Goal: Task Accomplishment & Management: Manage account settings

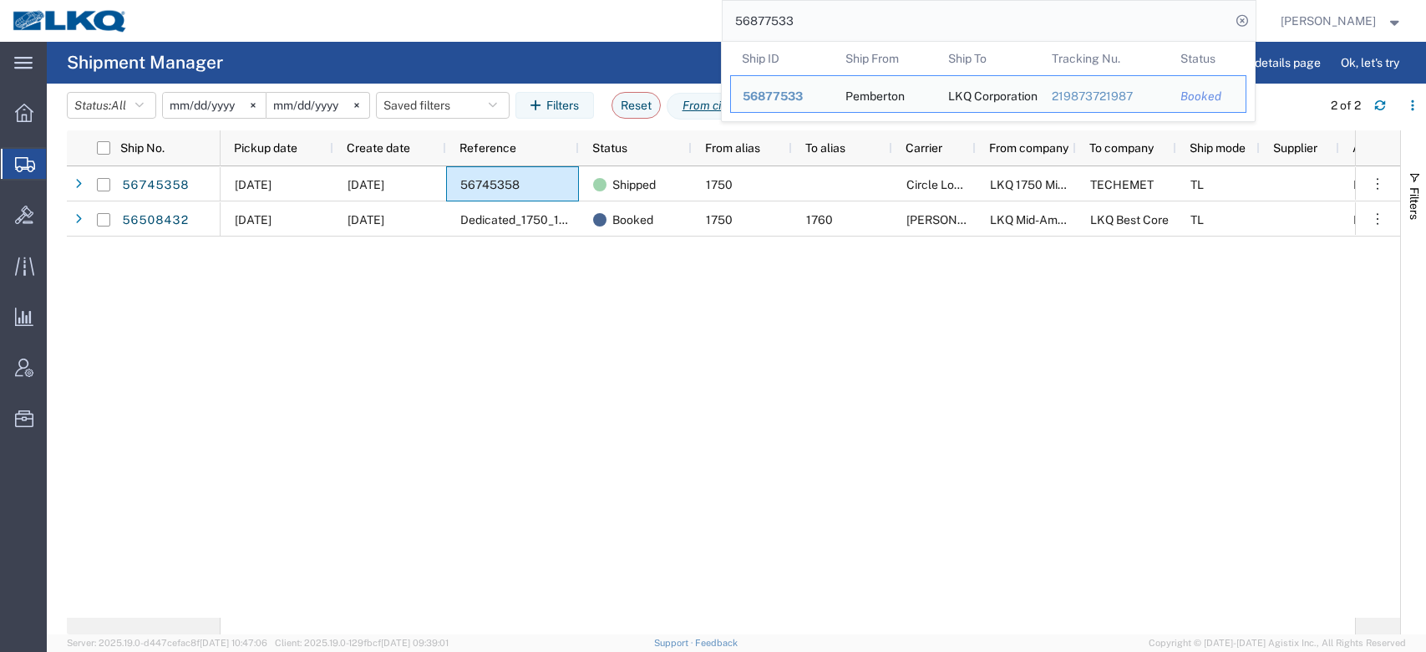
click at [815, 23] on input "56877533" at bounding box center [977, 21] width 508 height 40
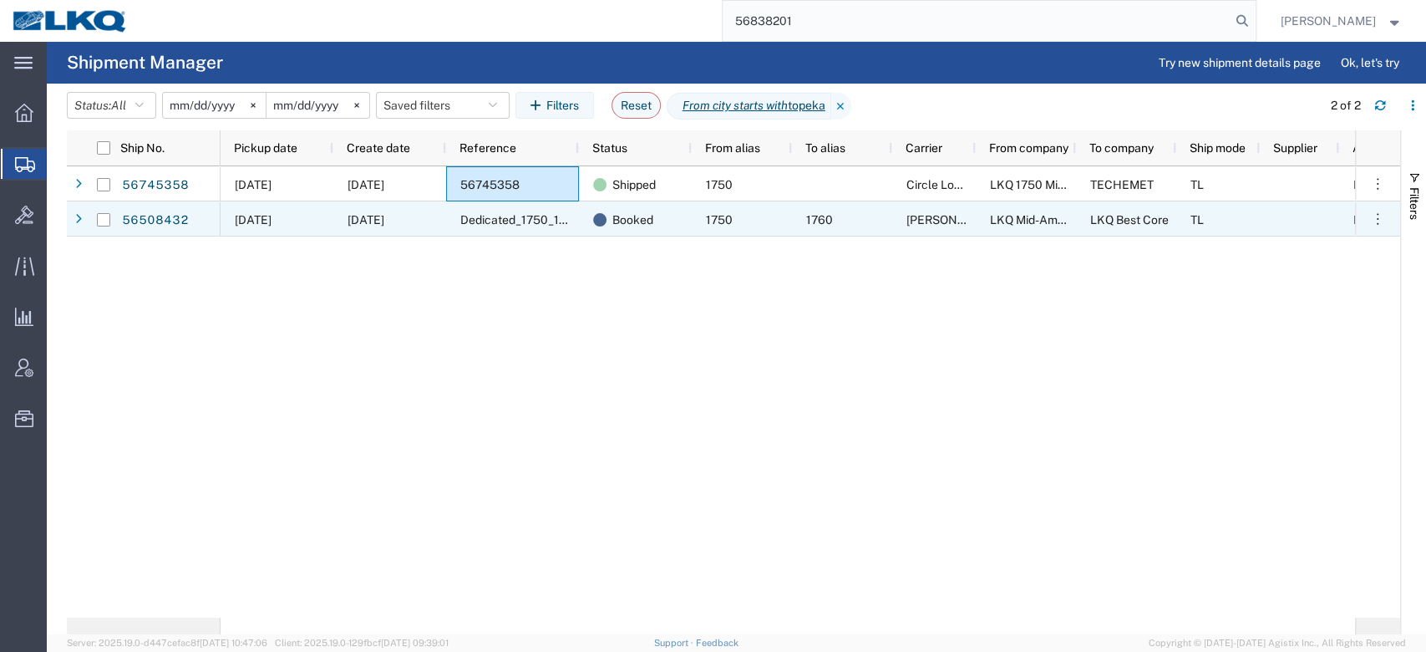
type input "56838201"
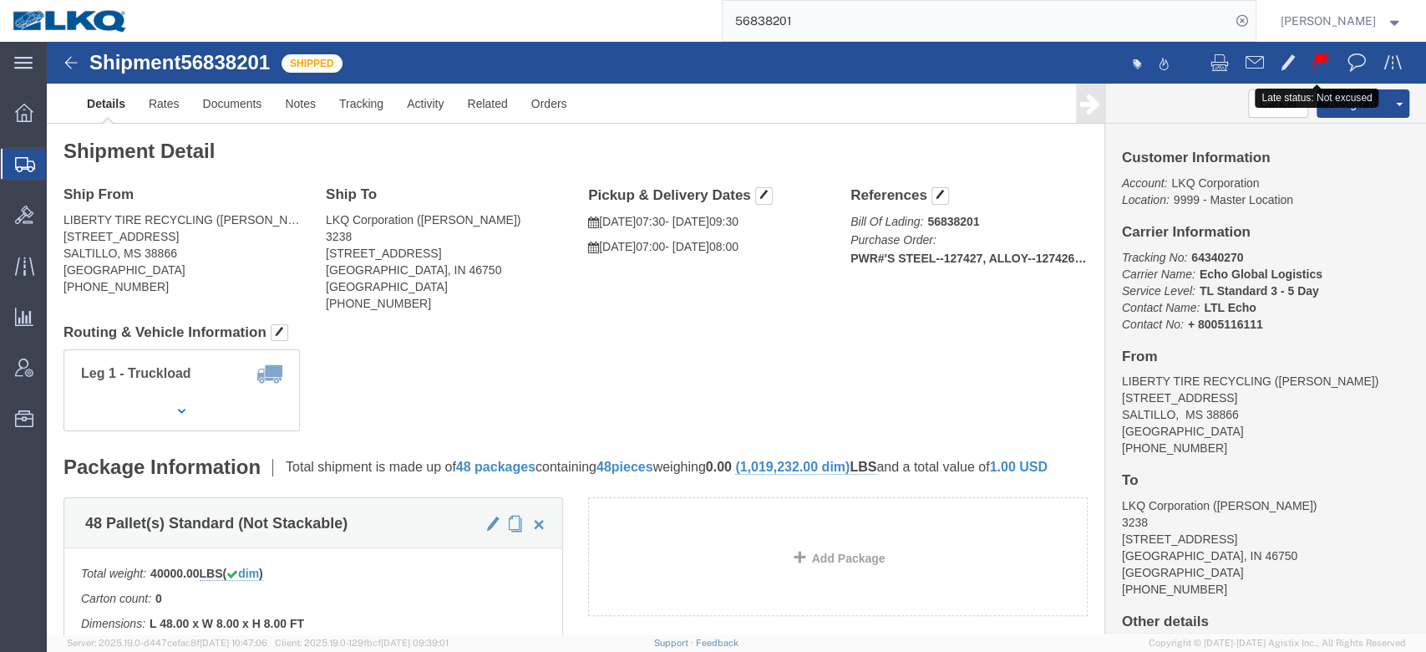
click button
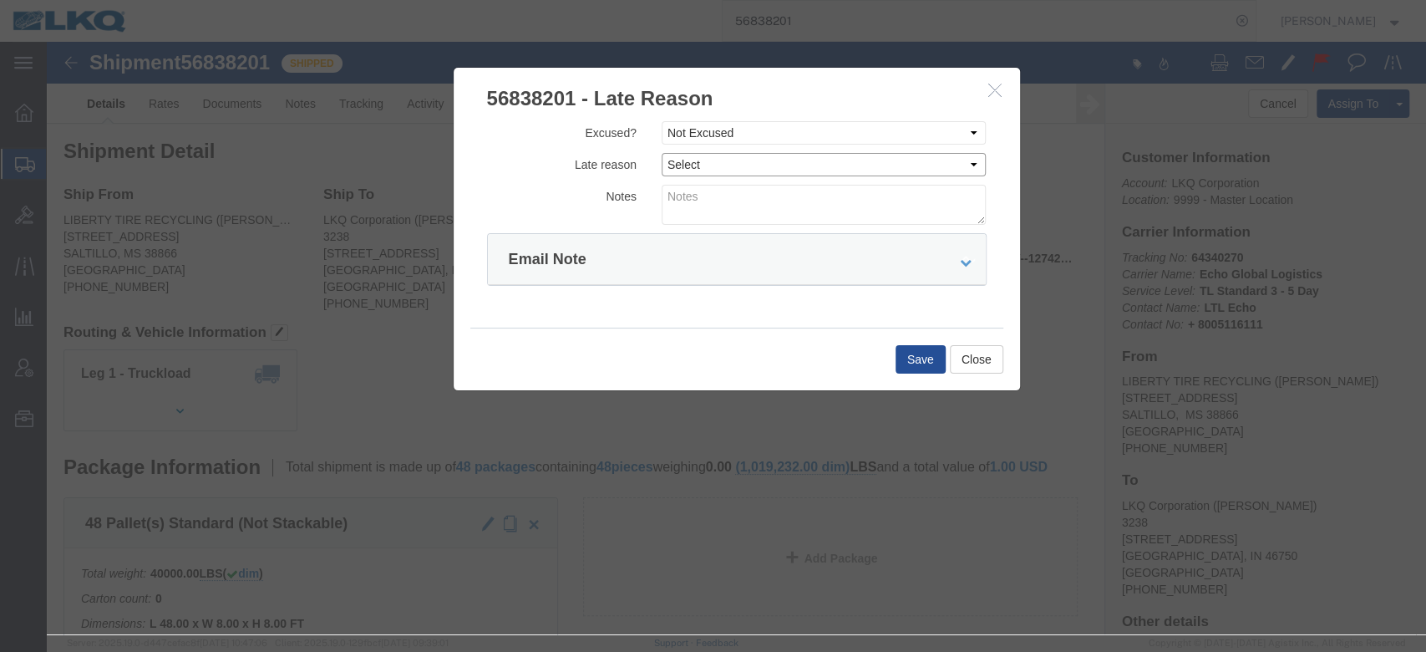
click select "Select Bad Carrier Data Carrier Admin Error Delay Accident Driver Error Lack of…"
select select "DRIVER_ERROR"
click select "Select Bad Carrier Data Carrier Admin Error Delay Accident Driver Error Lack of…"
click textarea
type textarea "Pickup 9/18"
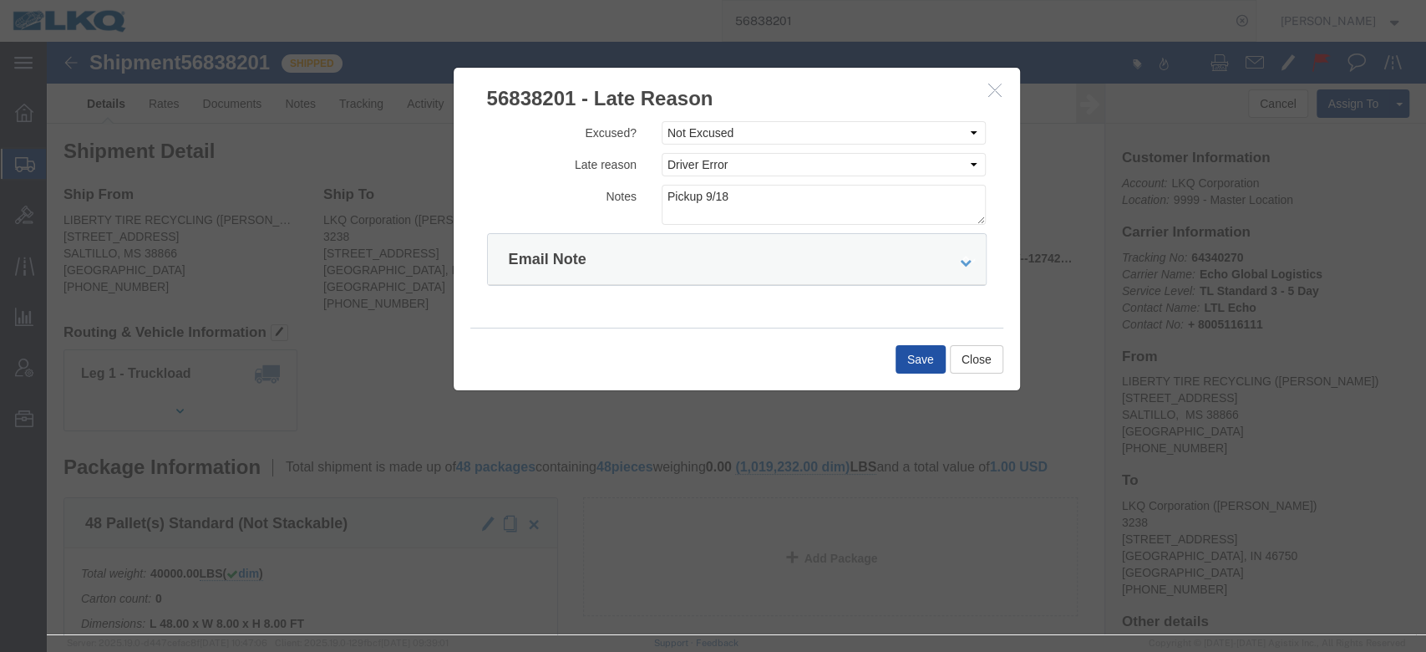
click button "Save"
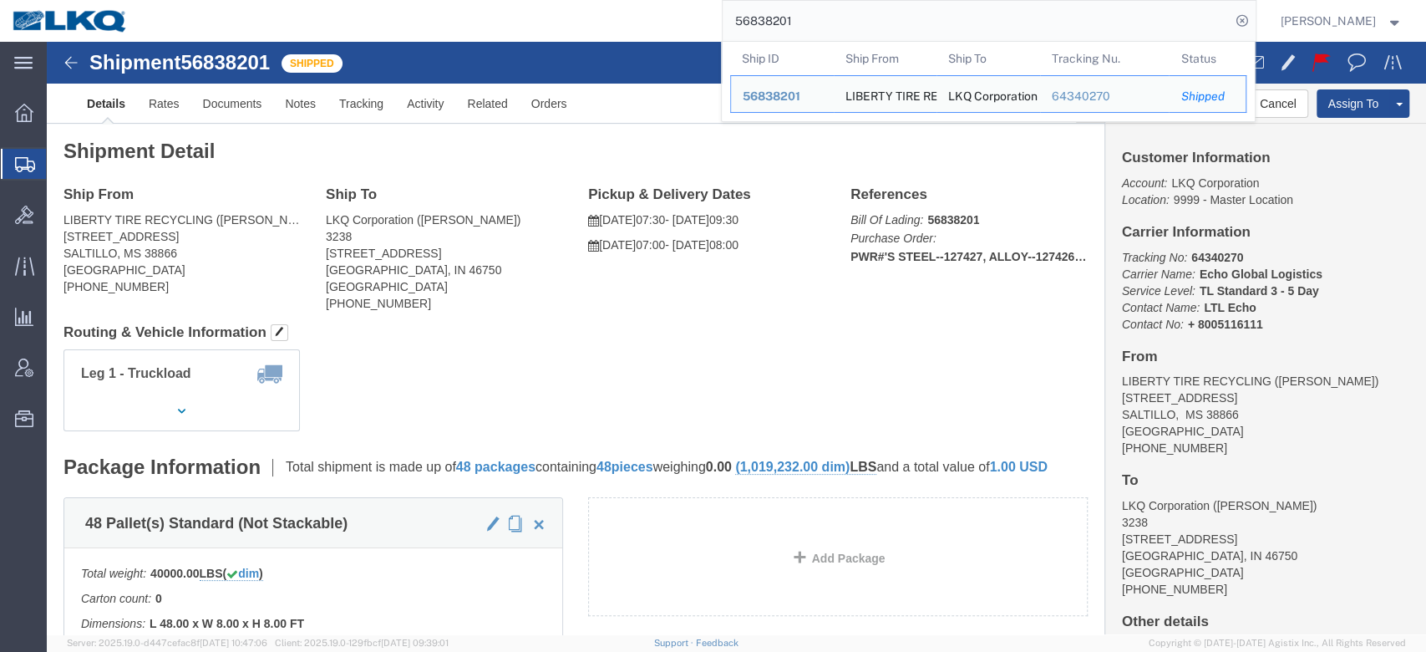
click at [830, 13] on input "56838201" at bounding box center [977, 21] width 508 height 40
paste input "18712"
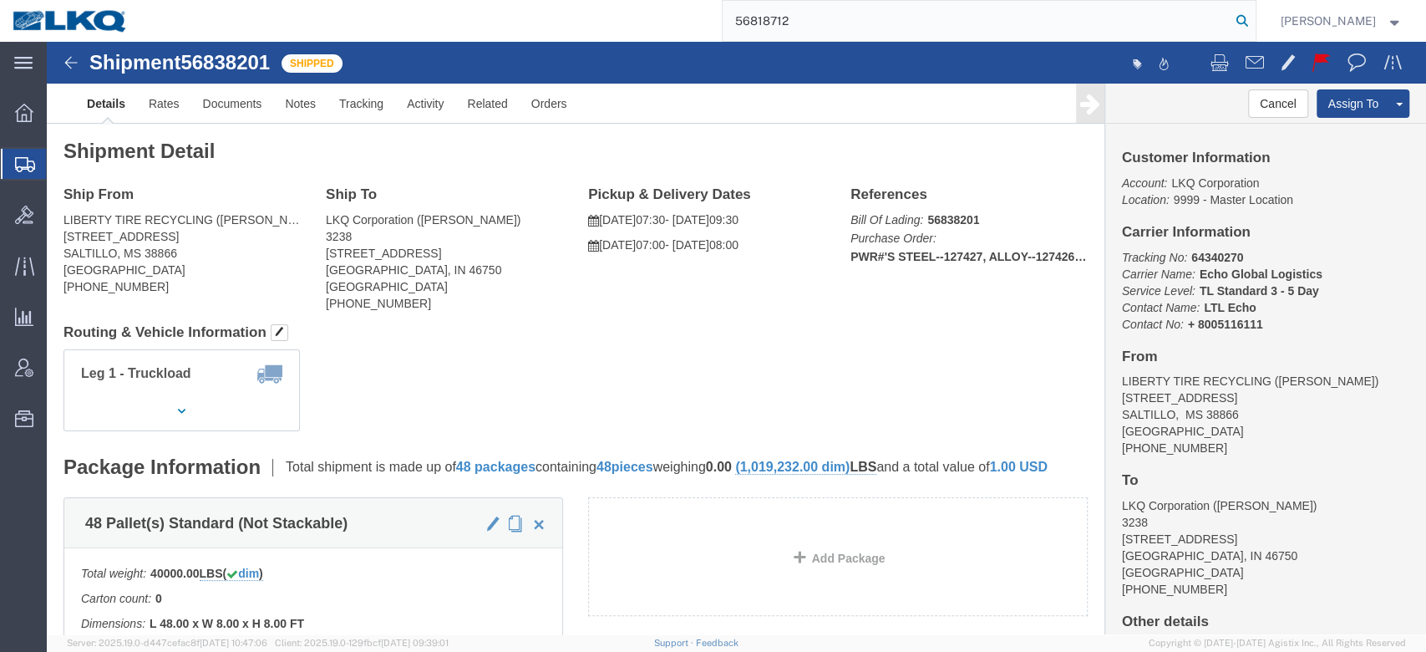
type input "56818712"
click at [1254, 18] on icon at bounding box center [1242, 20] width 23 height 23
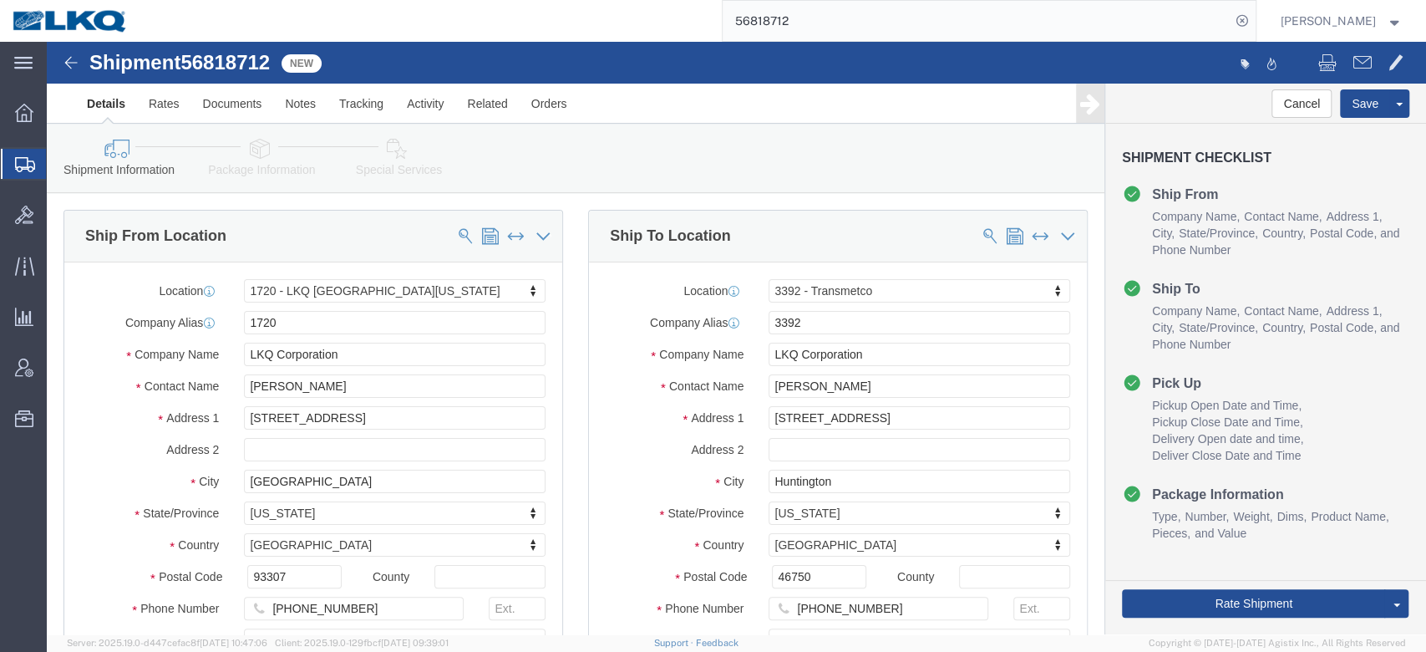
select select "28715"
select select "28018"
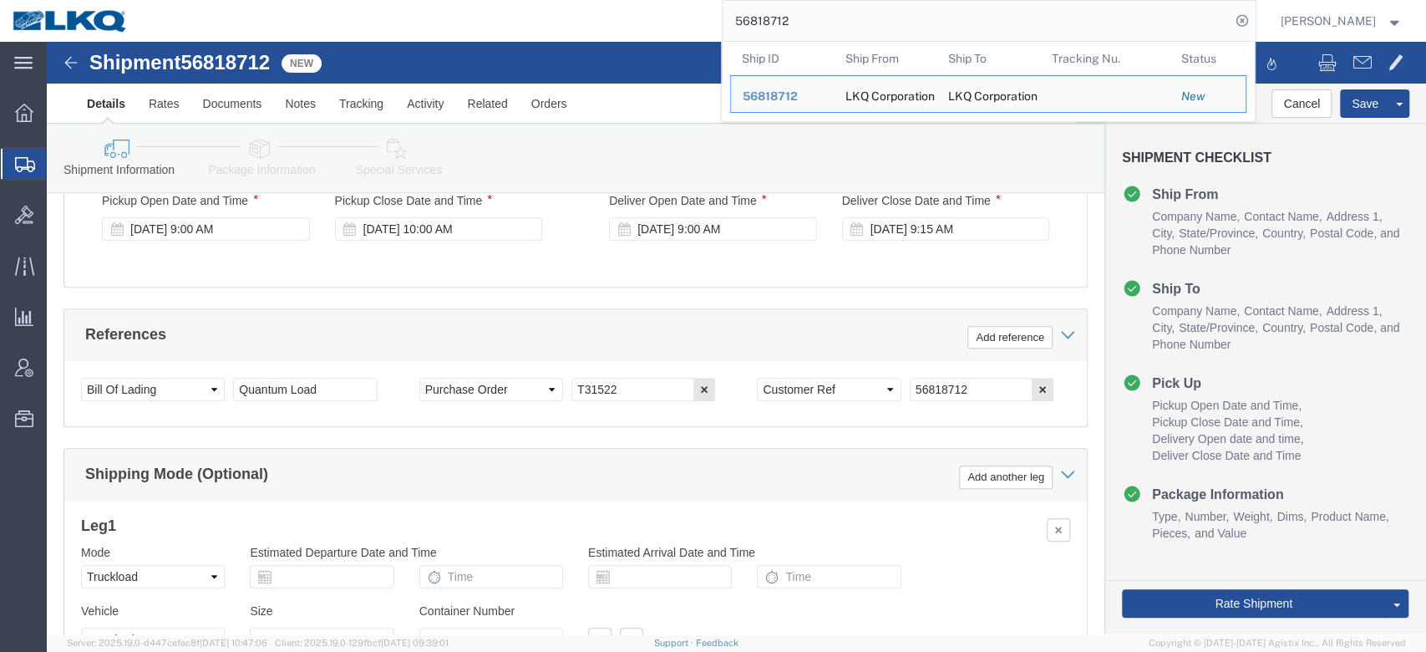
scroll to position [1106, 0]
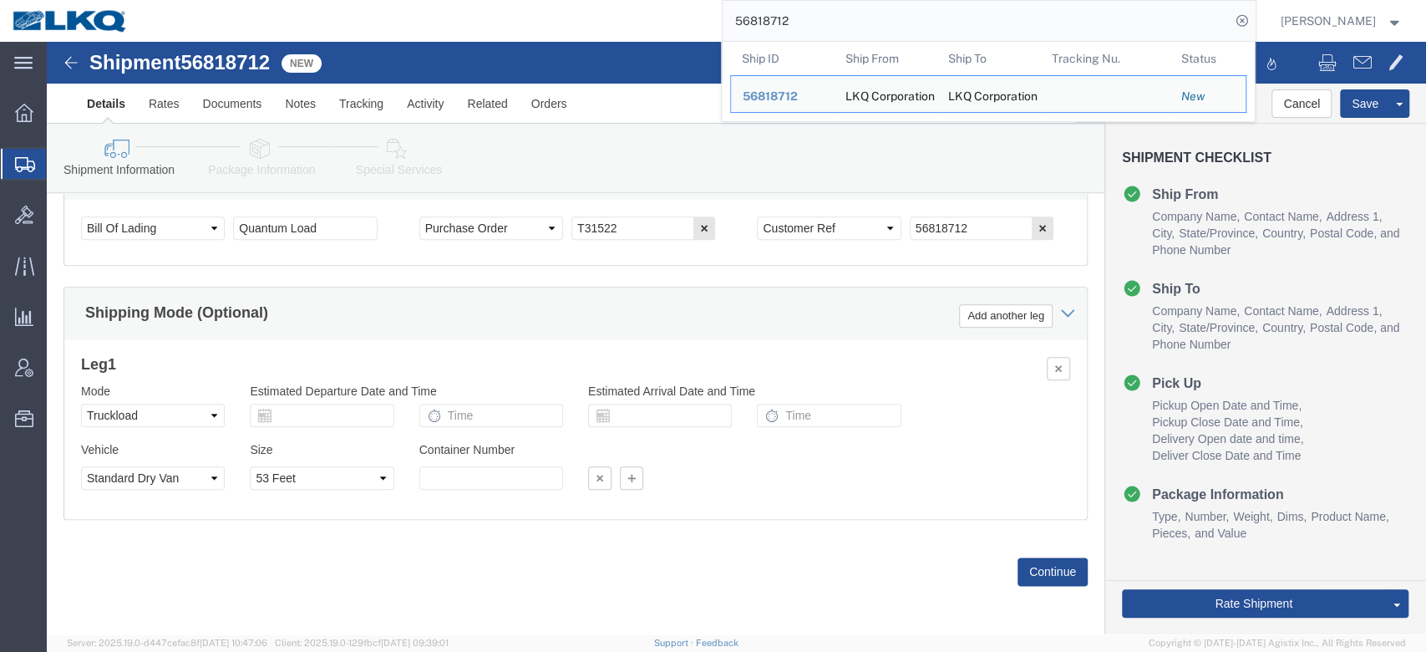
click at [808, 3] on input "56818712" at bounding box center [977, 21] width 508 height 40
paste input "9293"
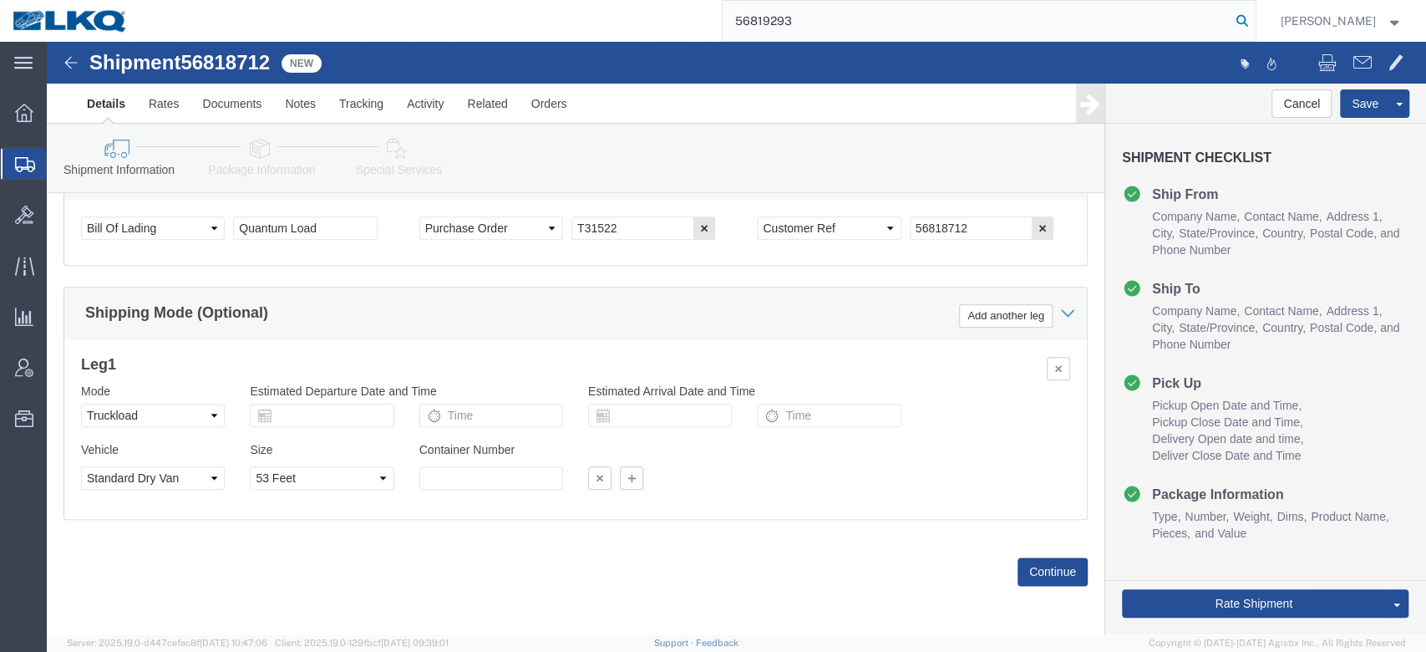
click at [1254, 25] on icon at bounding box center [1242, 20] width 23 height 23
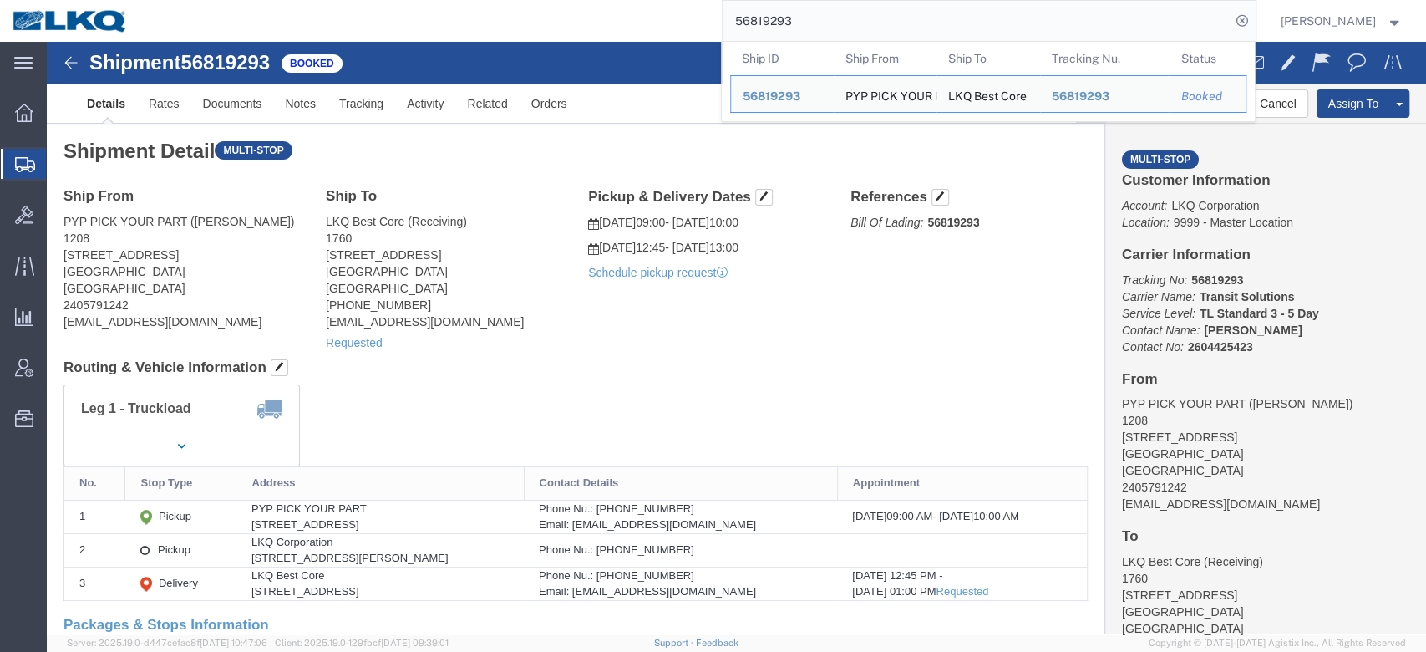
click at [825, 33] on input "56819293" at bounding box center [977, 21] width 508 height 40
paste input "745358"
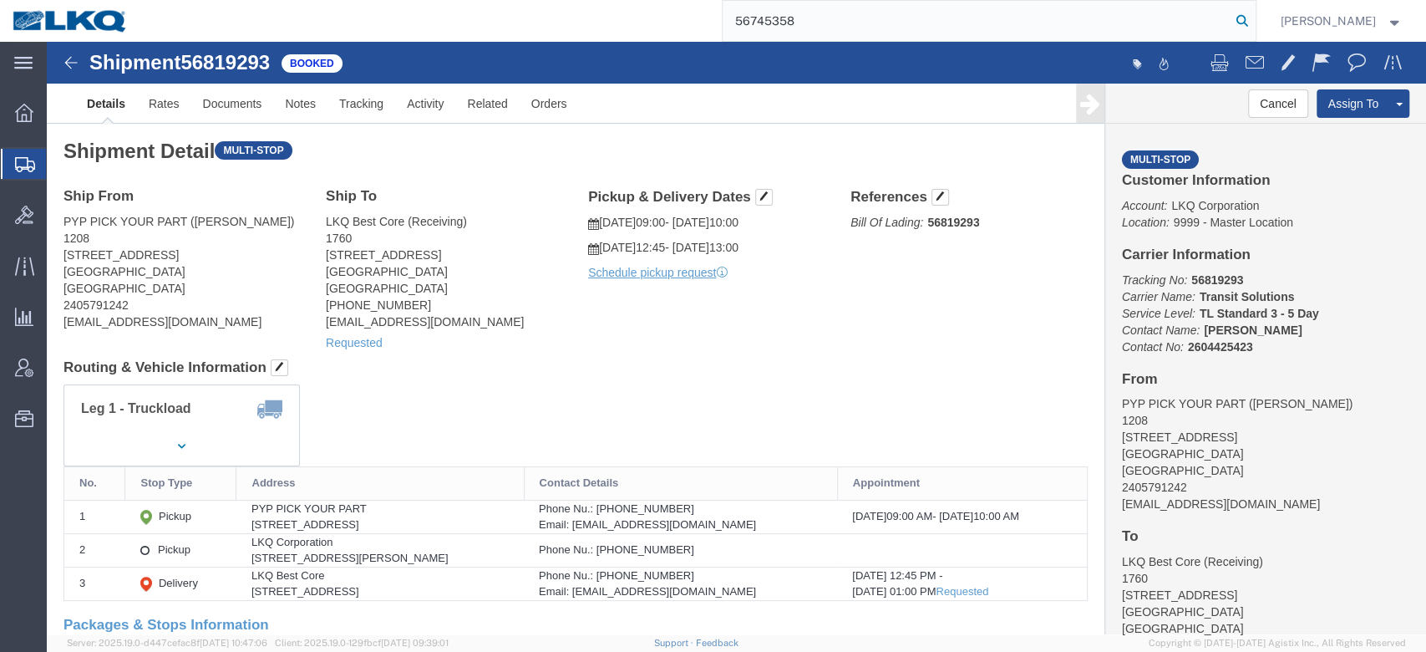
click at [1254, 28] on icon at bounding box center [1242, 20] width 23 height 23
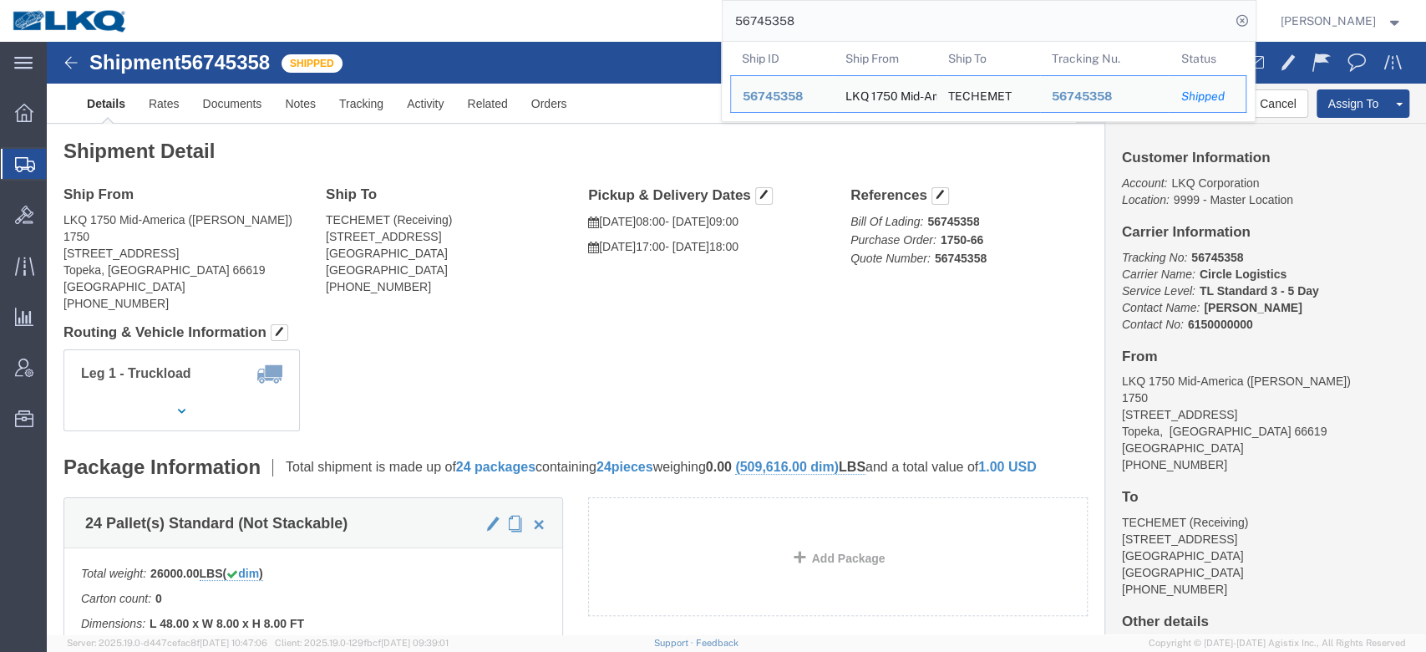
click at [855, 13] on input "56745358" at bounding box center [977, 21] width 508 height 40
paste input "95000"
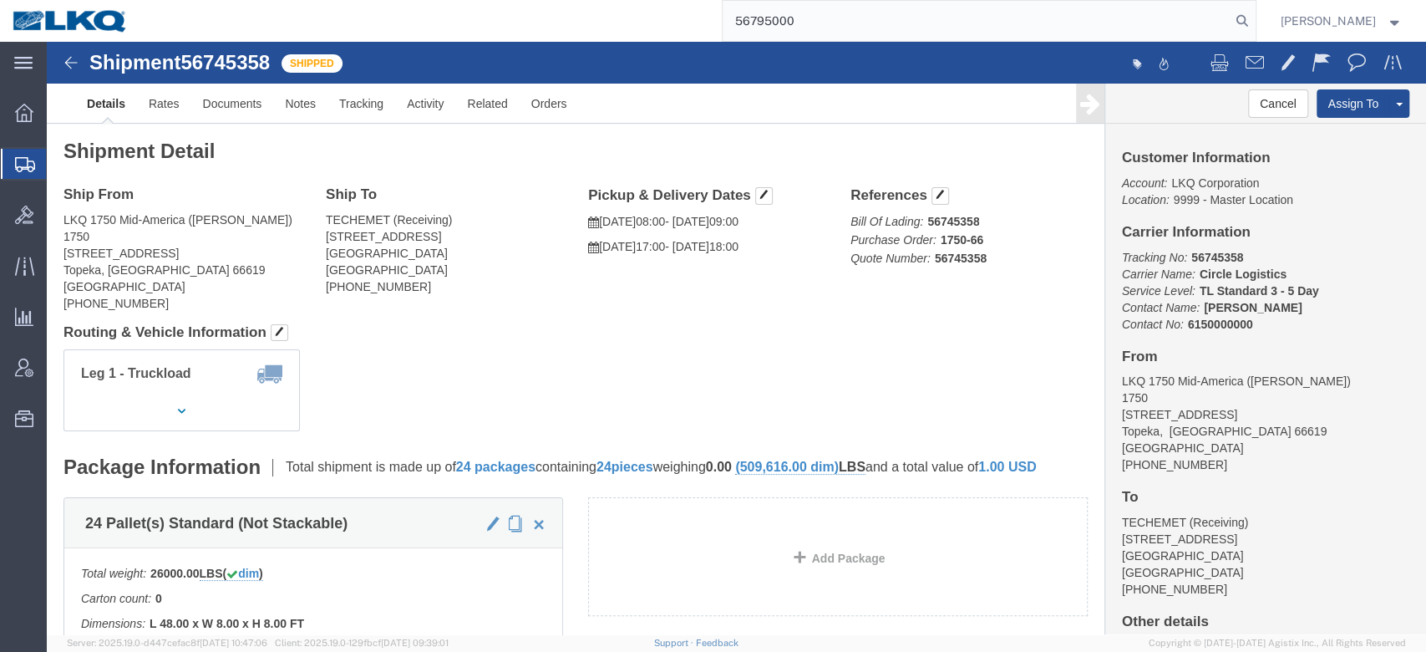
type input "56795000"
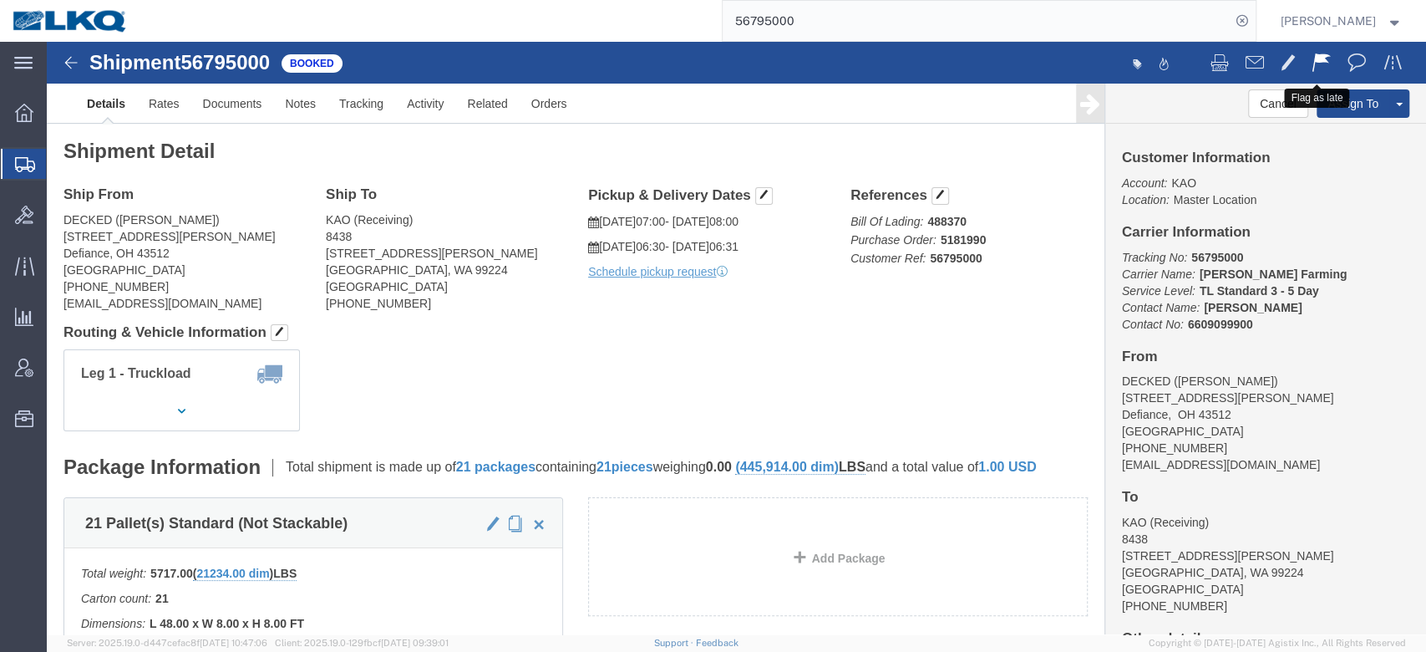
click span
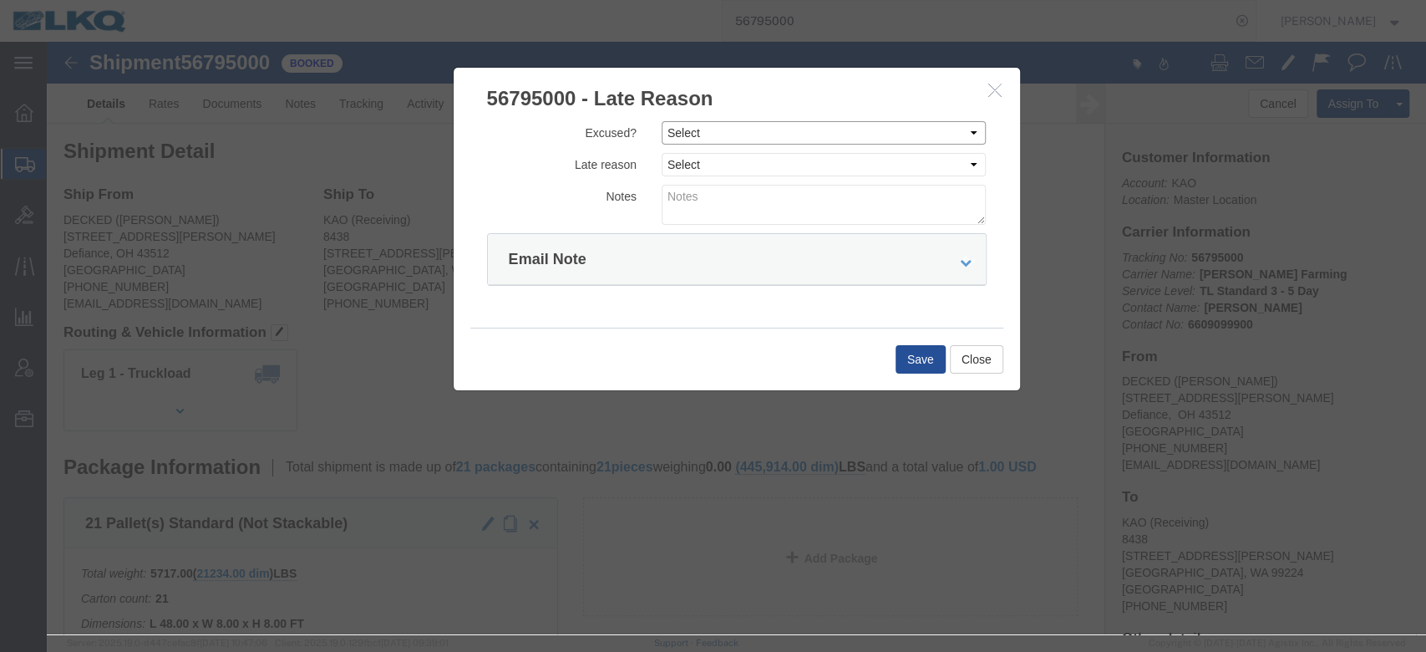
click select "Select Excused Not Excused"
select select "NOT_EXCUSED"
click select "Select Excused Not Excused"
click select "Select Bad Carrier Data Carrier Admin Error Delay Accident Driver Error Lack of…"
select select "DRIVER_ERROR"
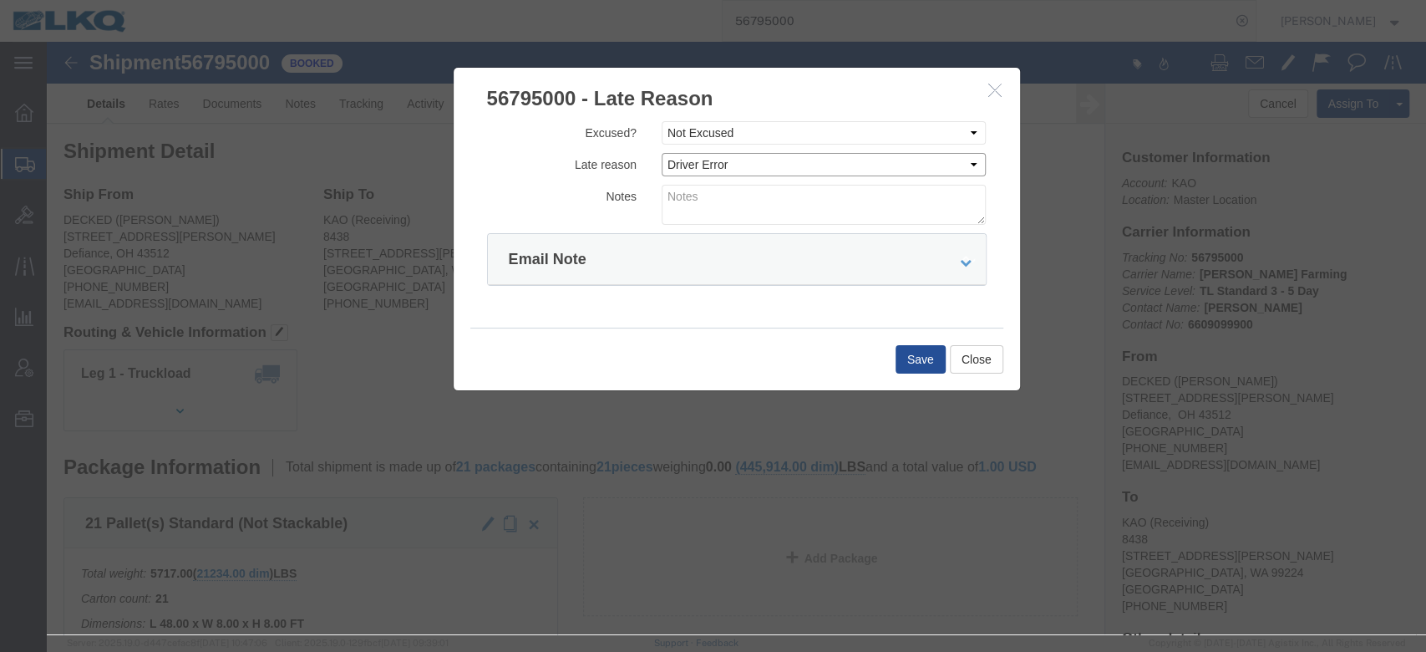
click select "Select Bad Carrier Data Carrier Admin Error Delay Accident Driver Error Lack of…"
click textarea
type textarea "Delivery 9/19"
click button "Save"
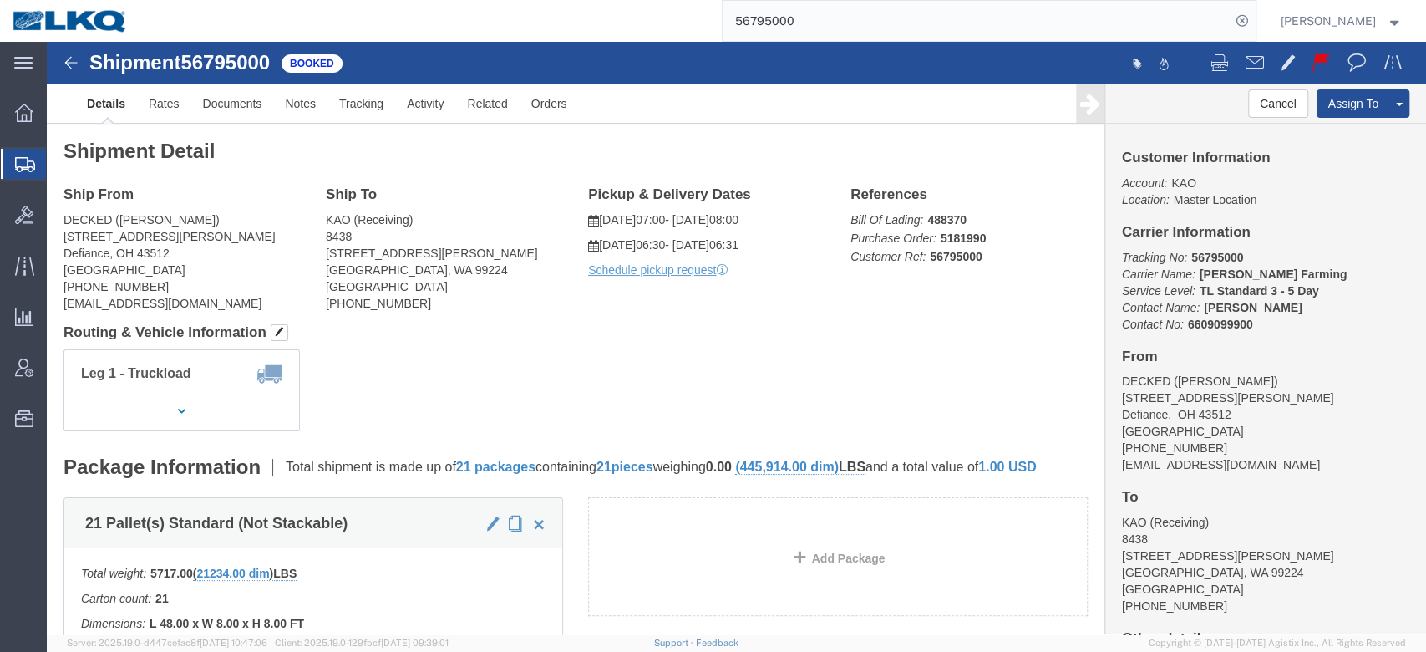
click at [835, 18] on input "56795000" at bounding box center [977, 21] width 508 height 40
drag, startPoint x: 825, startPoint y: 1, endPoint x: 835, endPoint y: 18, distance: 20.6
click at [835, 18] on input "56795000" at bounding box center [977, 21] width 508 height 40
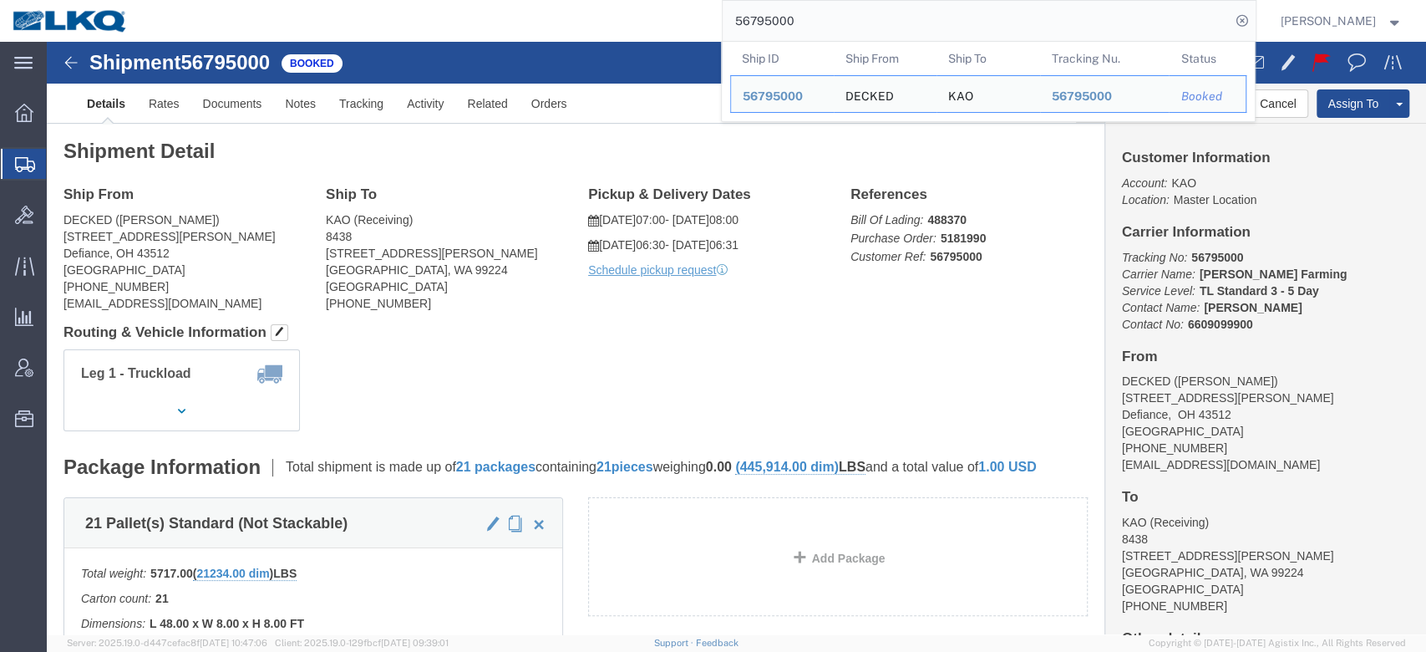
paste input "878438"
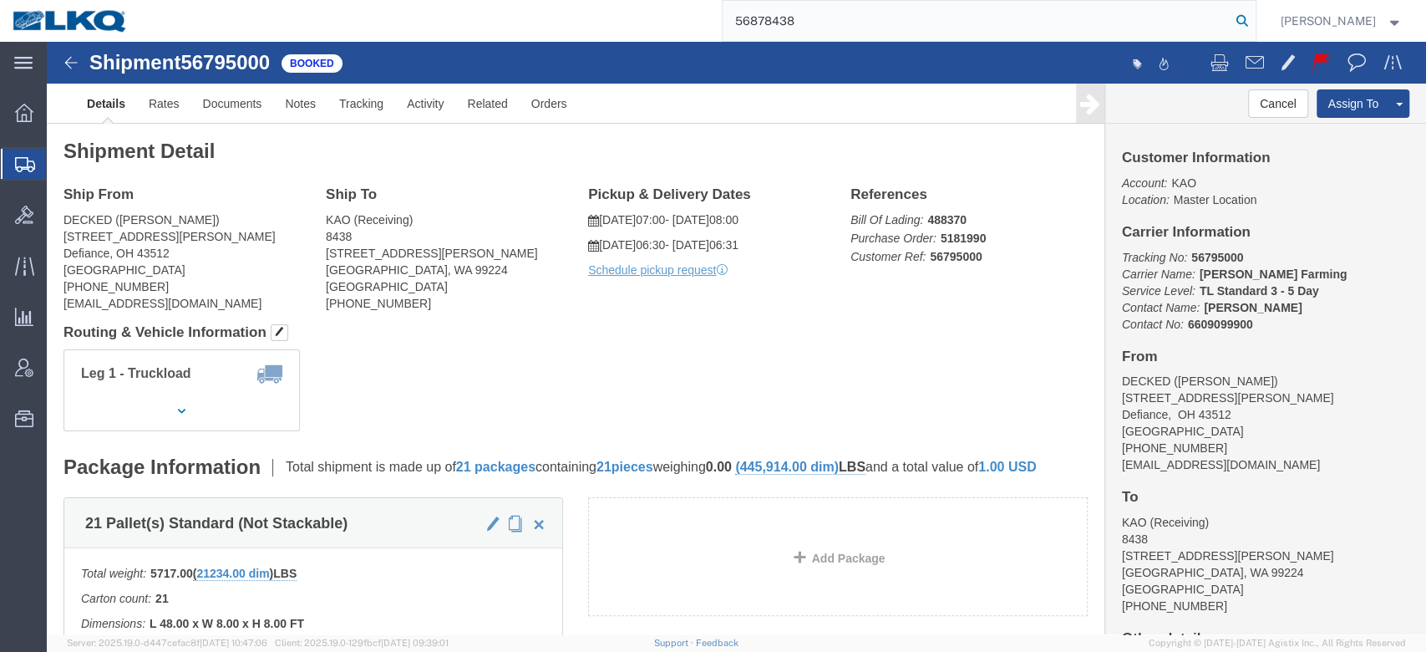
drag, startPoint x: 1267, startPoint y: 19, endPoint x: 1151, endPoint y: 16, distance: 115.3
click at [1254, 19] on icon at bounding box center [1242, 20] width 23 height 23
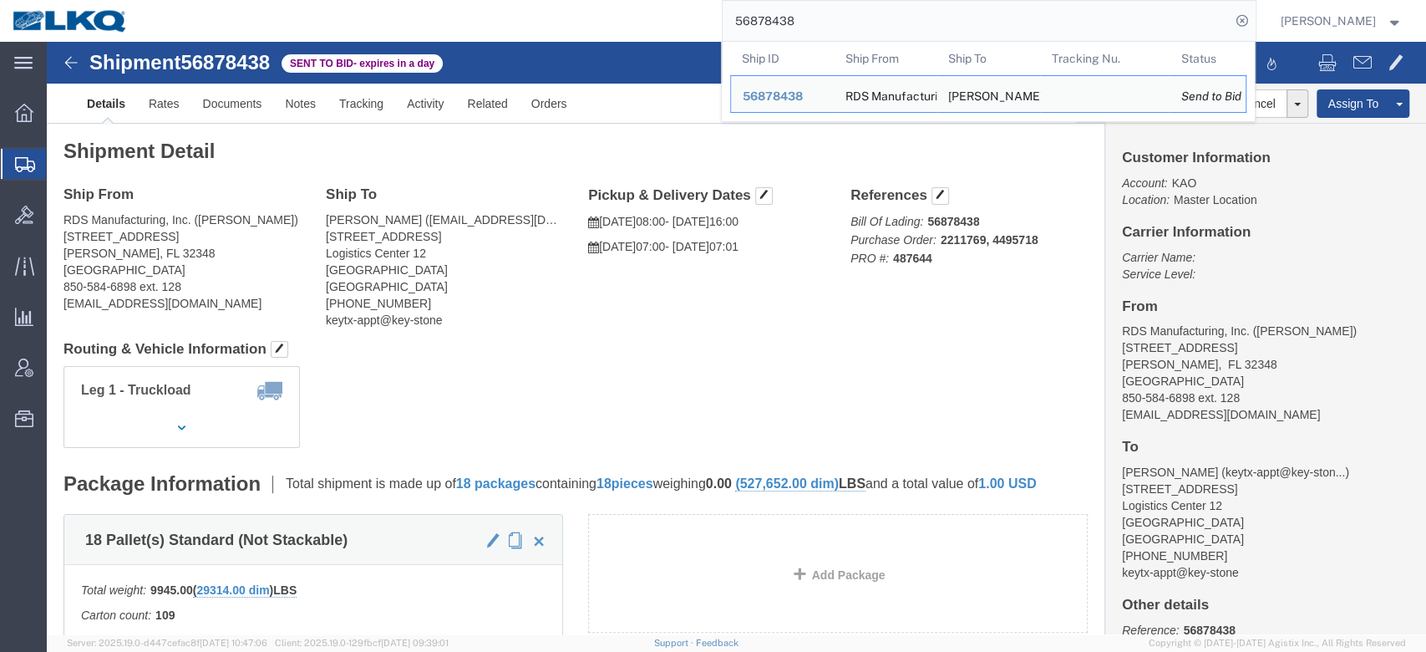
click at [0, 0] on span "Shipment Manager" at bounding box center [0, 0] width 0 height 0
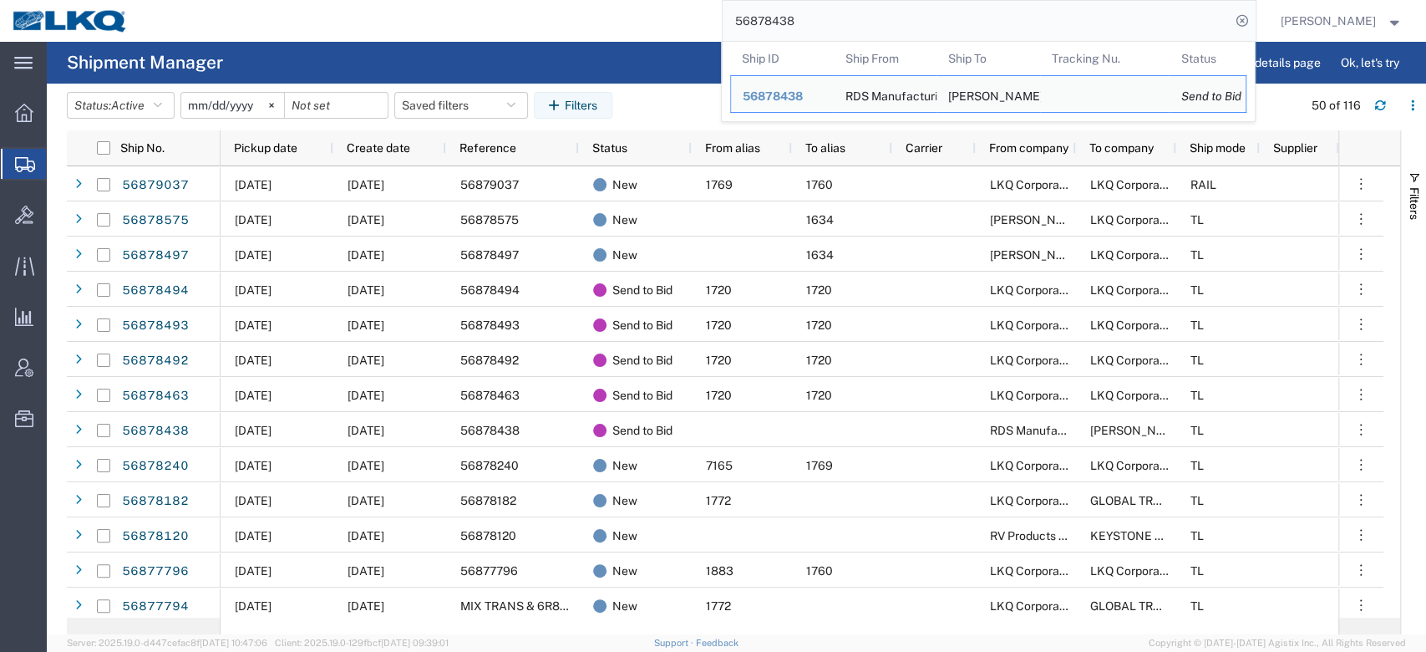
click at [782, 29] on input "56878438" at bounding box center [977, 21] width 508 height 40
click at [810, 28] on input "56878438" at bounding box center [977, 21] width 508 height 40
paste input "18712"
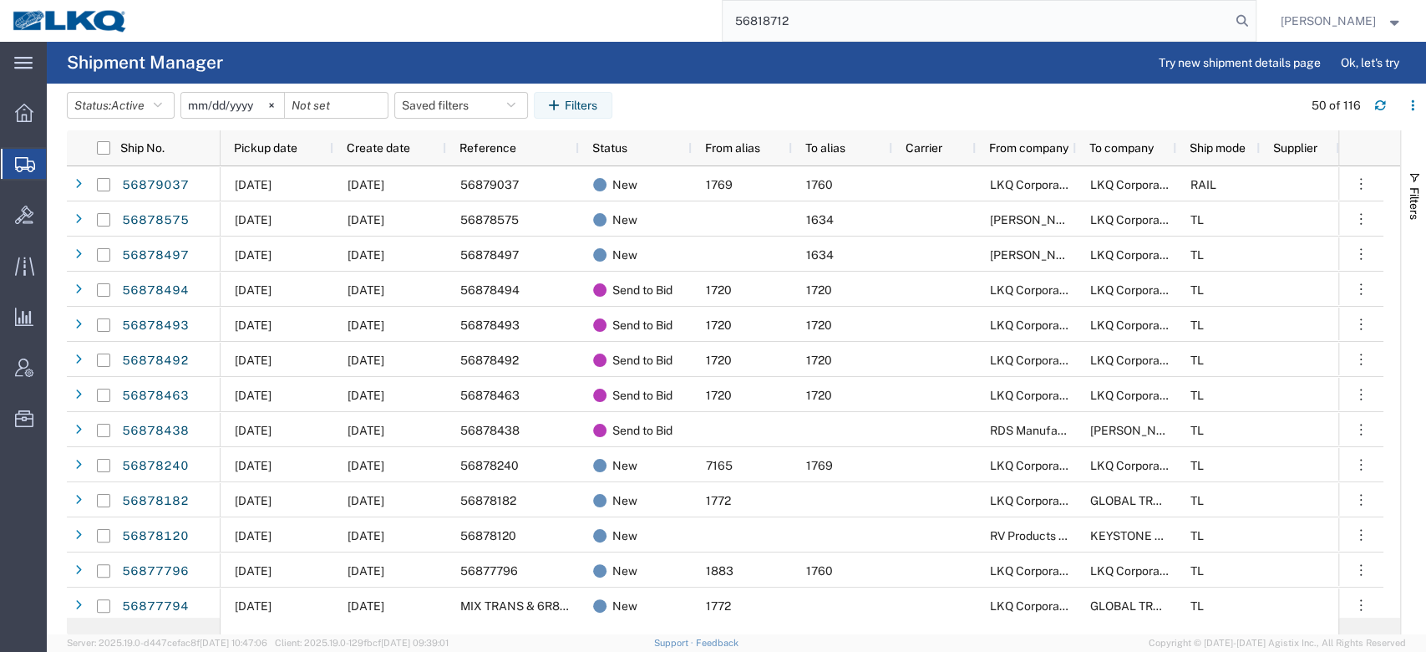
type input "56818712"
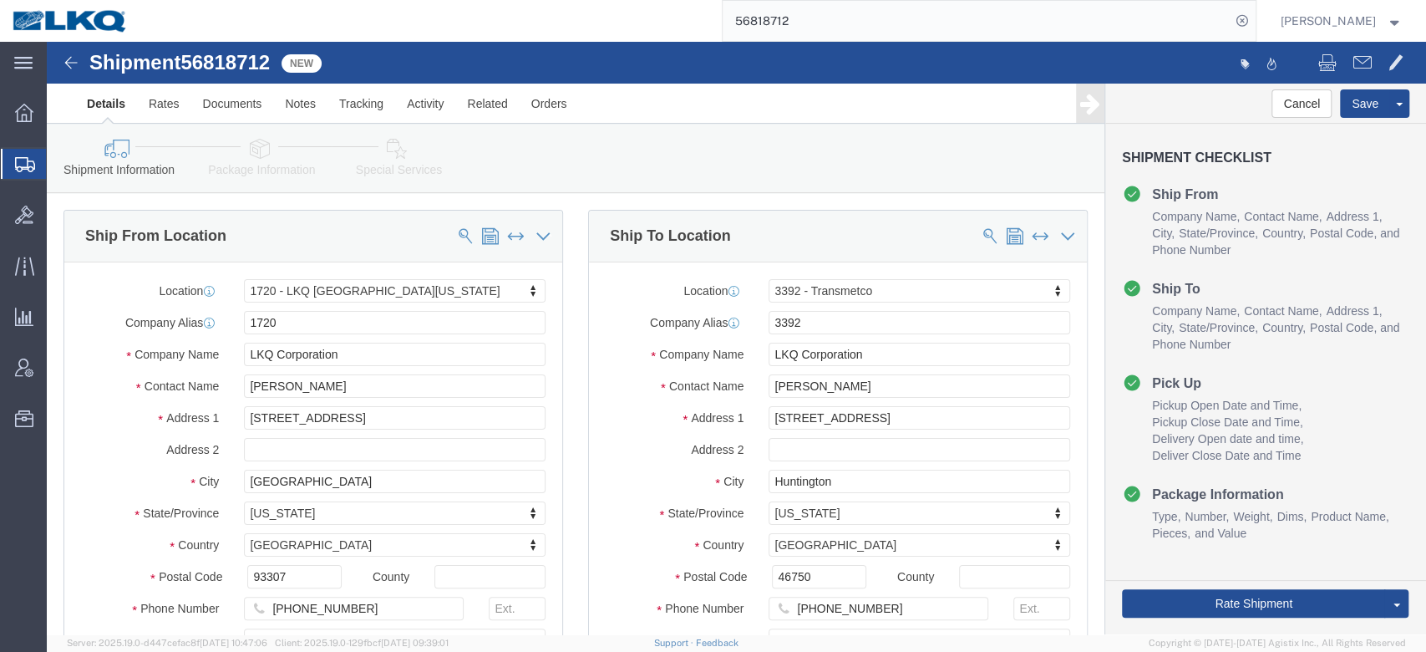
select select "28715"
select select "28018"
